Goal: Check status: Check status

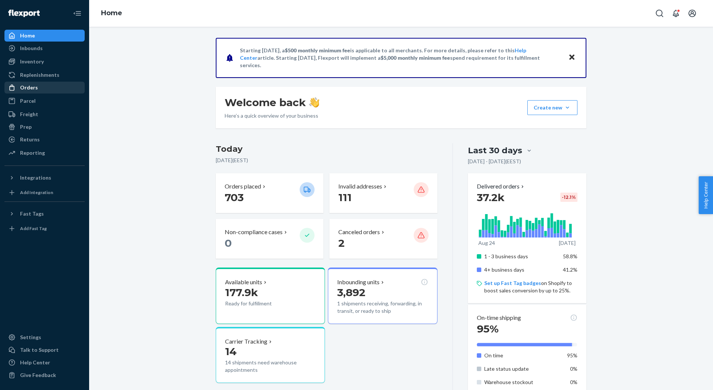
click at [35, 91] on div "Orders" at bounding box center [29, 87] width 18 height 7
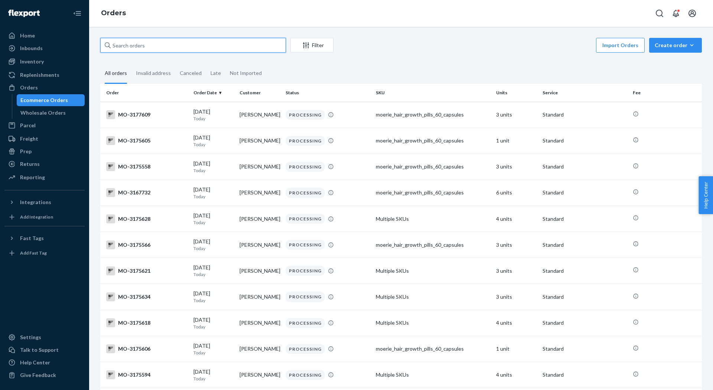
click at [164, 46] on input "text" at bounding box center [193, 45] width 186 height 15
paste input "3155210"
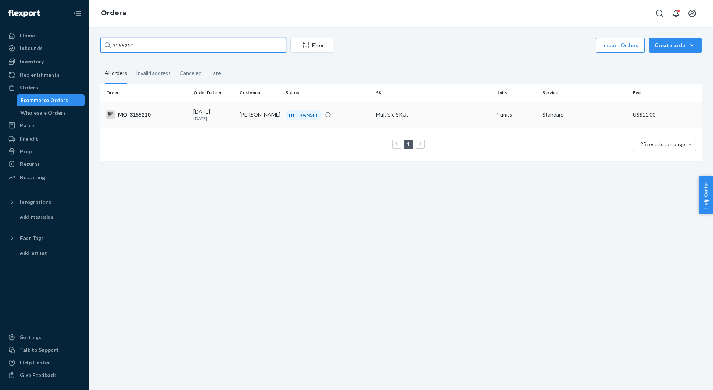
type input "3155210"
click at [138, 118] on div "MO-3155210" at bounding box center [146, 114] width 81 height 9
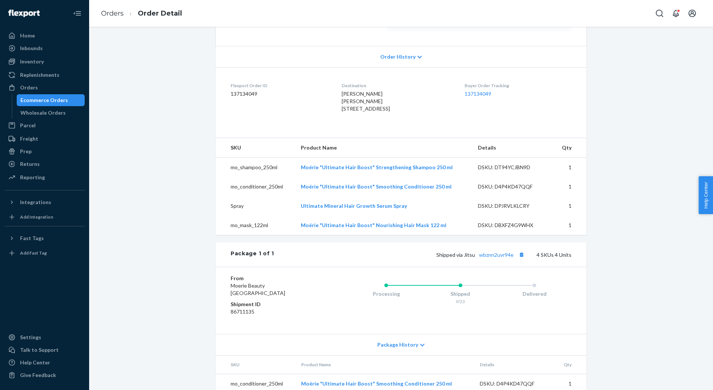
scroll to position [224, 0]
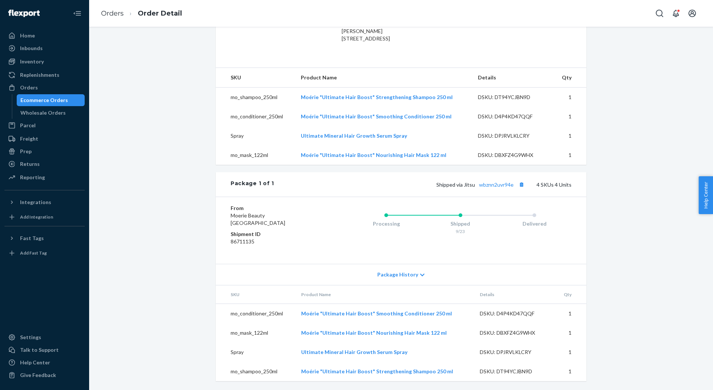
click at [497, 189] on div "Shipped via Jitsu wbznn2uvr94e 4 SKUs 4 Units" at bounding box center [423, 185] width 298 height 10
click at [497, 188] on link "wbznn2uvr94e" at bounding box center [496, 185] width 35 height 6
click at [40, 91] on div "Orders" at bounding box center [44, 87] width 79 height 10
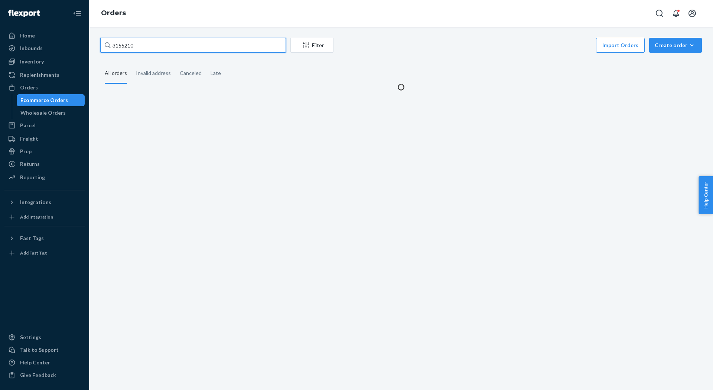
click at [137, 44] on input "3155210" at bounding box center [193, 45] width 186 height 15
paste input "64733"
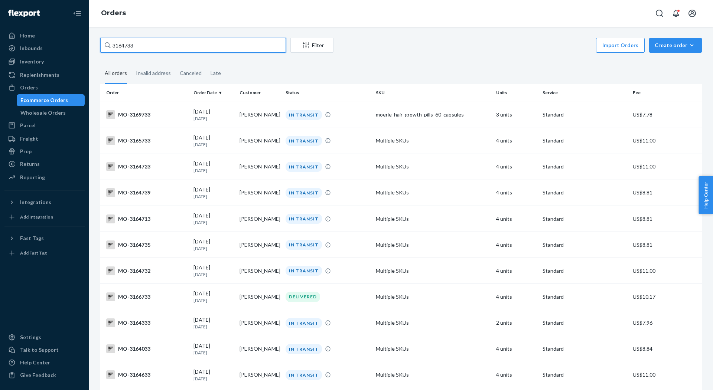
click at [147, 44] on input "3164733" at bounding box center [193, 45] width 186 height 15
paste input "9576"
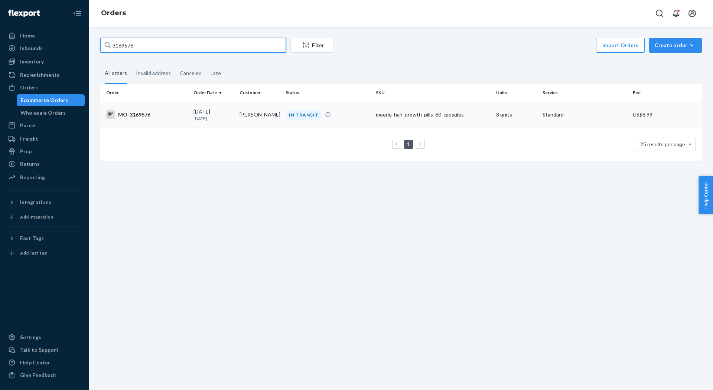
type input "3169576"
click at [135, 112] on div "MO-3169576" at bounding box center [146, 114] width 81 height 9
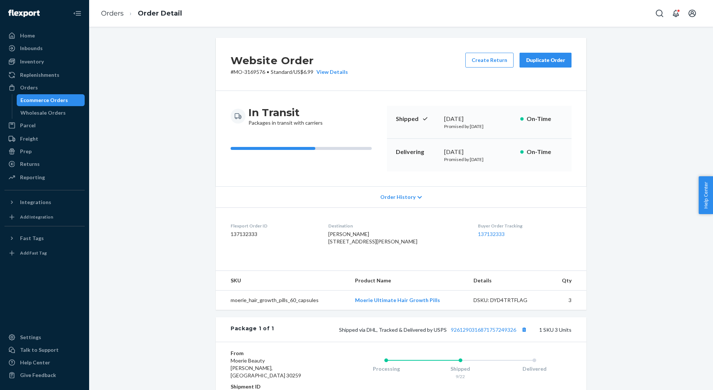
scroll to position [116, 0]
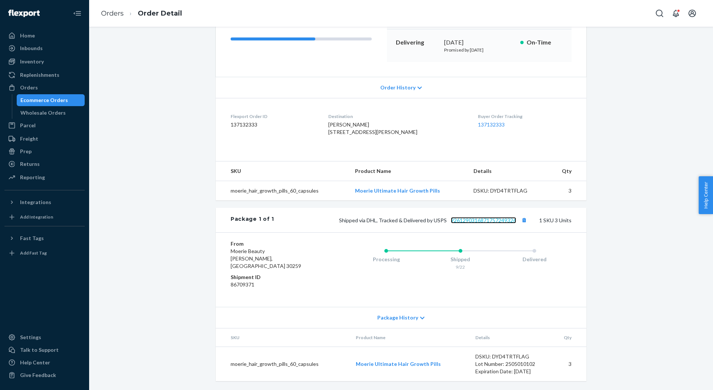
click at [490, 224] on link "9261290316871757249326" at bounding box center [483, 220] width 65 height 6
click at [25, 88] on div "Orders" at bounding box center [29, 87] width 18 height 7
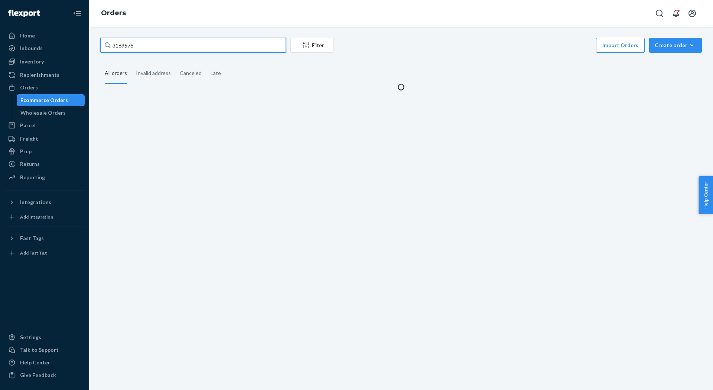
click at [134, 48] on input "3169576" at bounding box center [193, 45] width 186 height 15
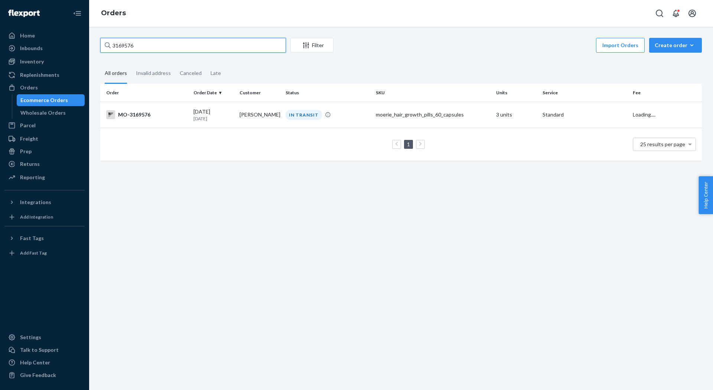
click at [134, 48] on input "3169576" at bounding box center [193, 45] width 186 height 15
paste input "71360"
click at [153, 44] on input "3171360" at bounding box center [193, 45] width 186 height 15
paste input "288"
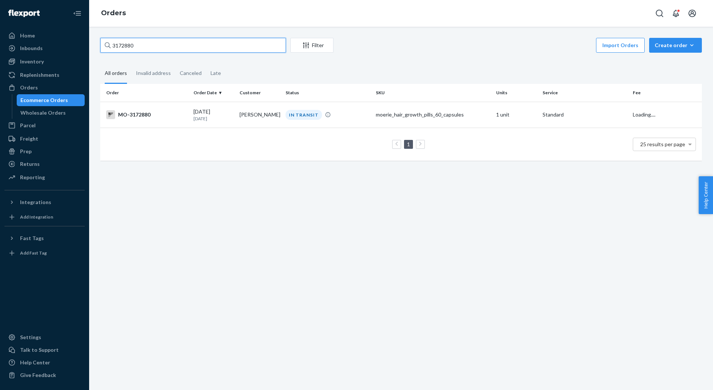
click at [158, 41] on input "3172880" at bounding box center [193, 45] width 186 height 15
paste input "015108"
click at [176, 45] on input "3015108" at bounding box center [193, 45] width 186 height 15
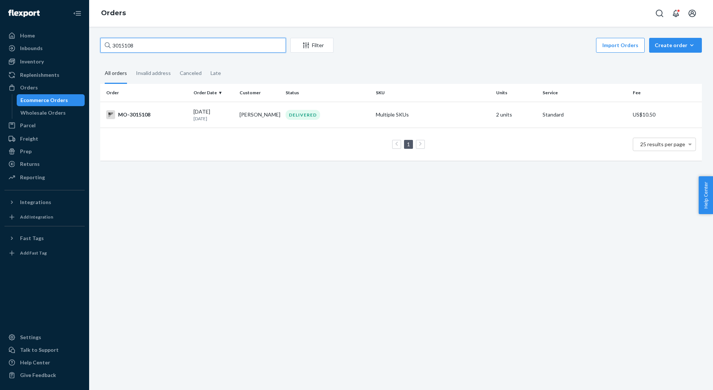
paste input "156336"
type input "3156336"
click at [696, 13] on icon "Open account menu" at bounding box center [692, 13] width 9 height 9
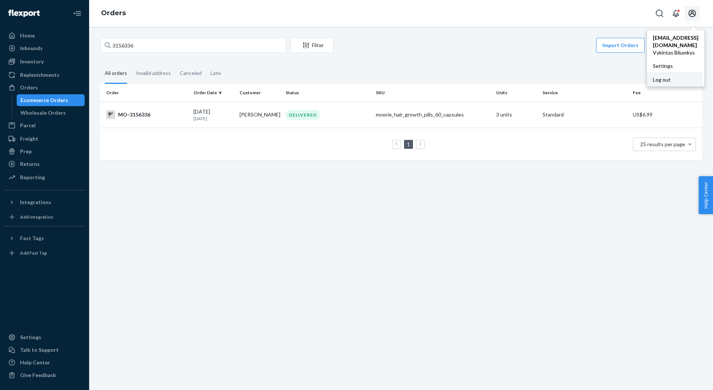
click at [654, 73] on div "Log out" at bounding box center [675, 80] width 56 height 14
